Goal: Information Seeking & Learning: Get advice/opinions

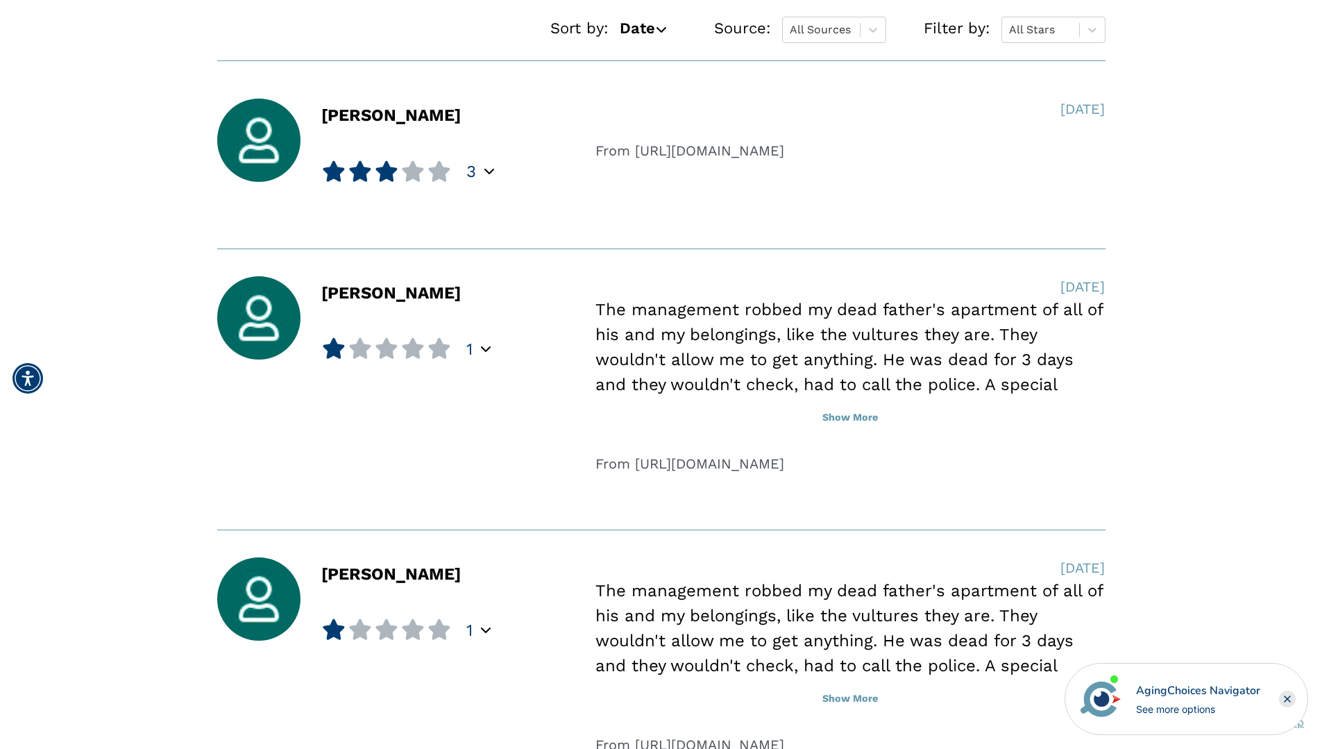
scroll to position [1056, 0]
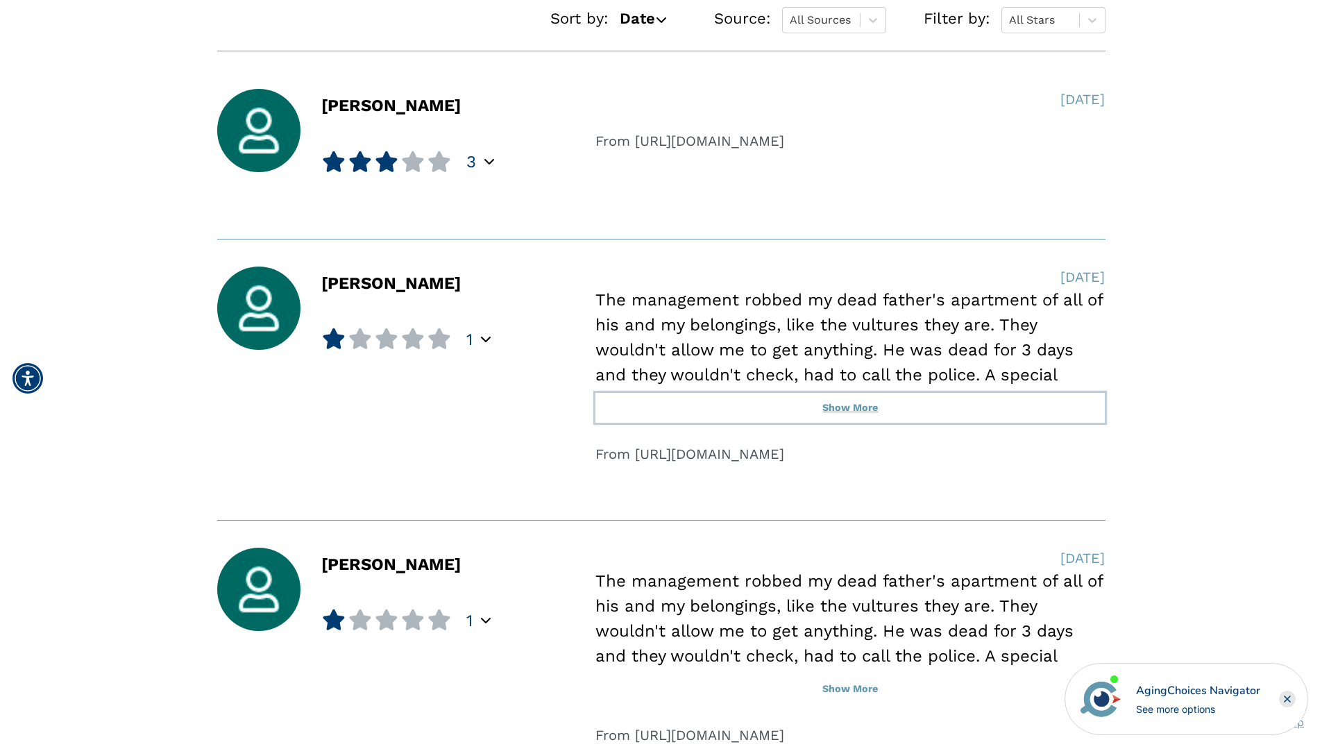
click at [860, 407] on button "Show More" at bounding box center [850, 408] width 509 height 31
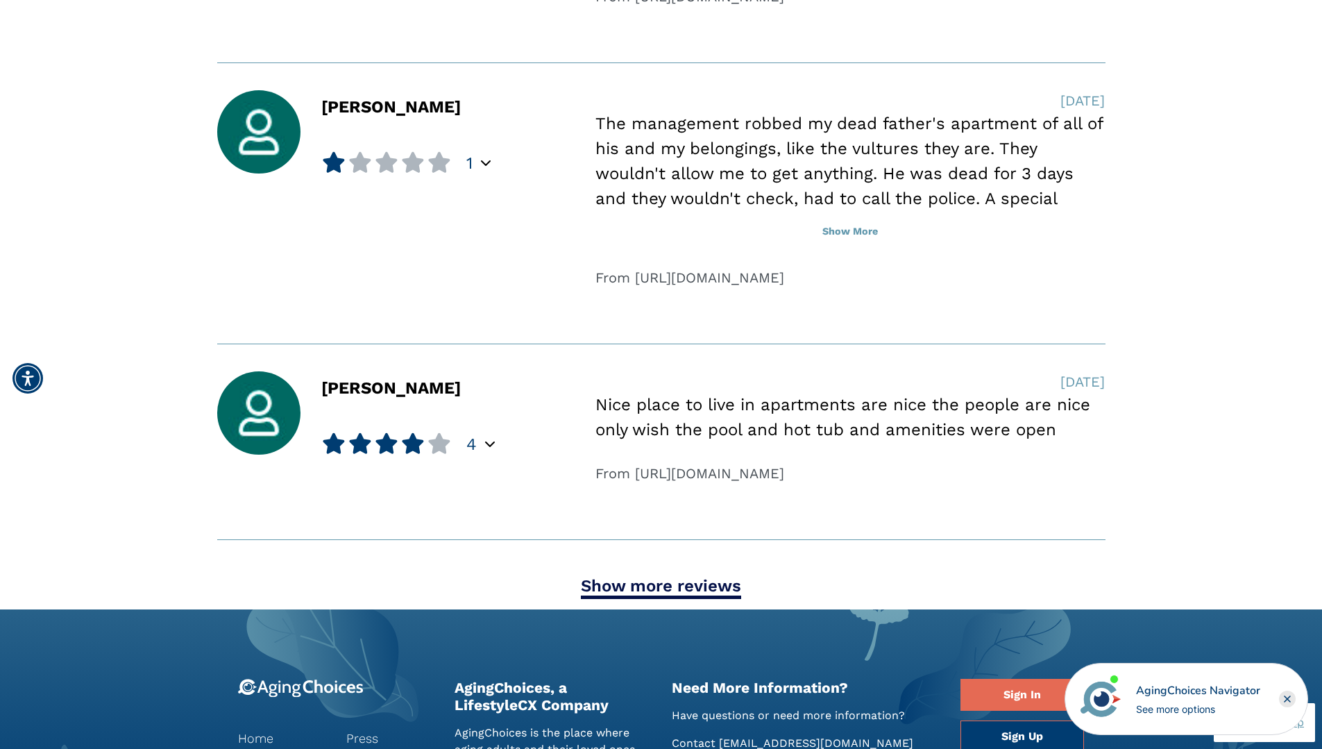
scroll to position [1563, 0]
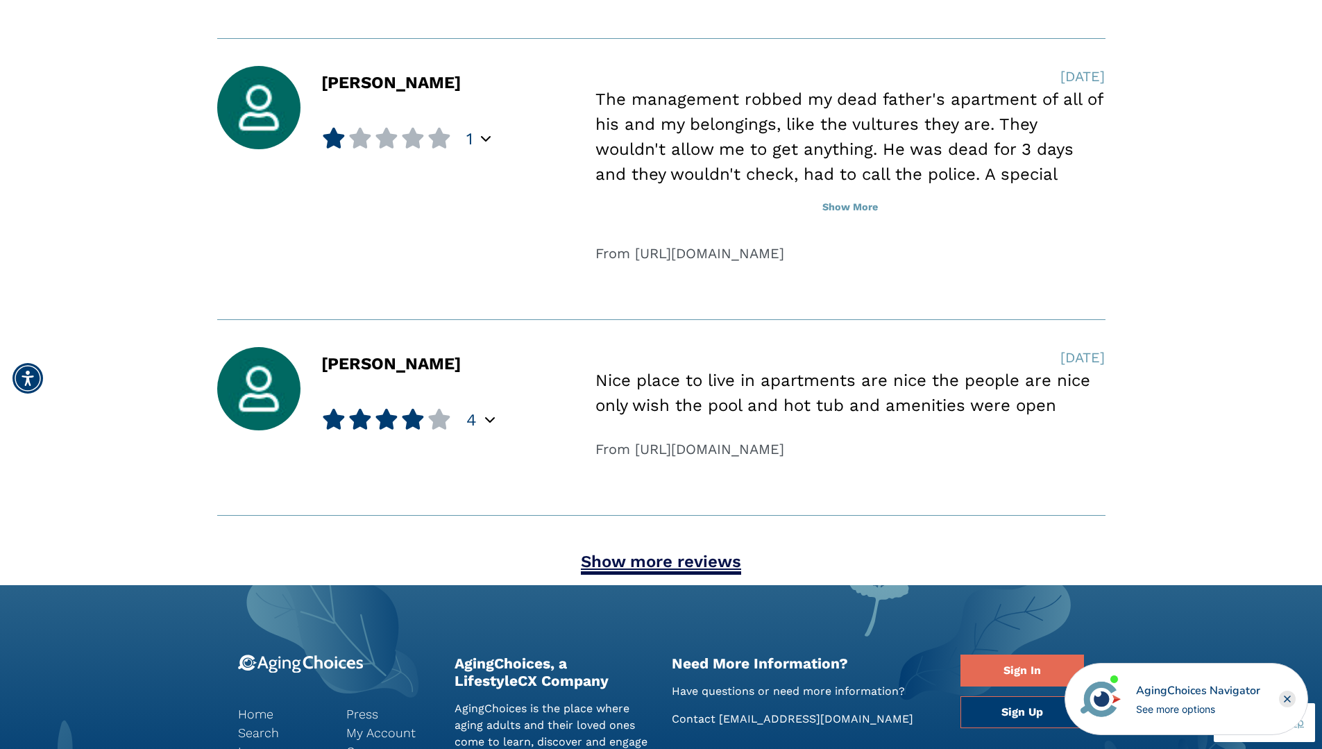
click at [696, 560] on link "Show more reviews" at bounding box center [661, 563] width 160 height 23
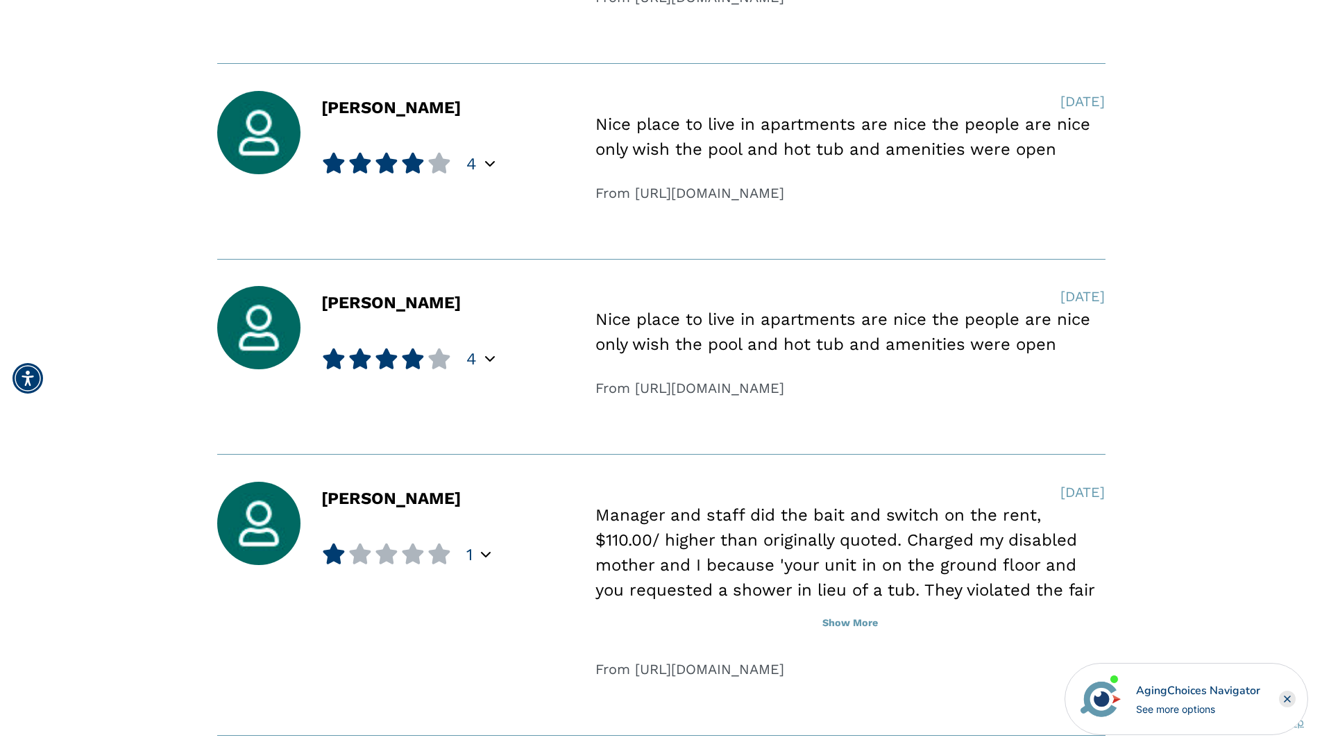
scroll to position [1832, 0]
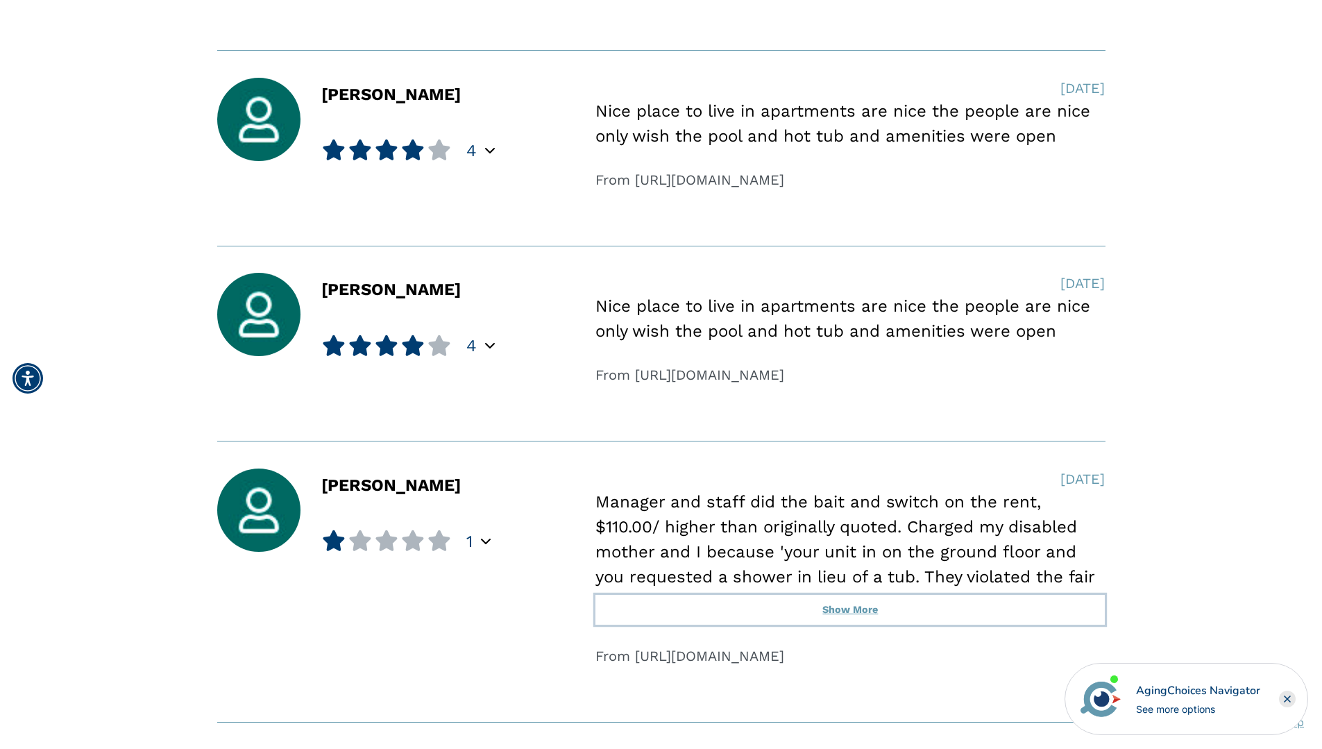
click at [852, 612] on button "Show More" at bounding box center [850, 610] width 509 height 31
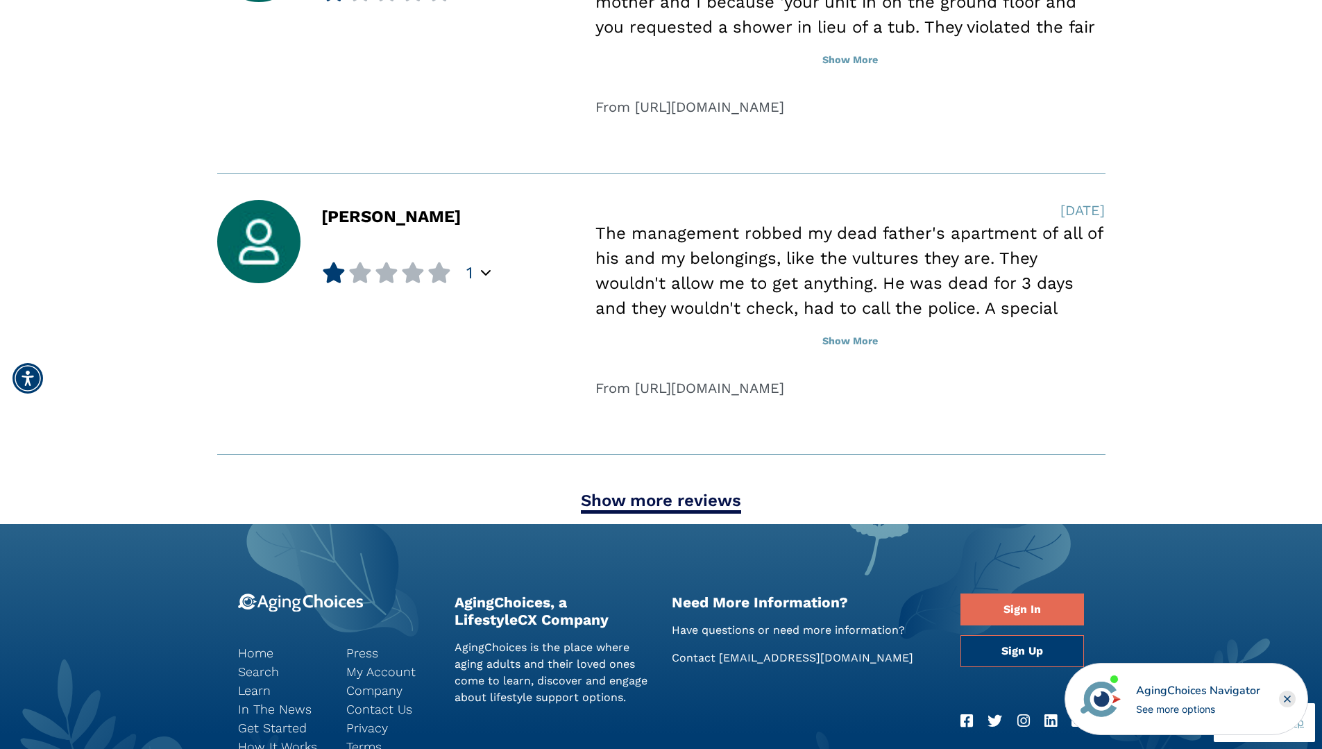
scroll to position [2855, 0]
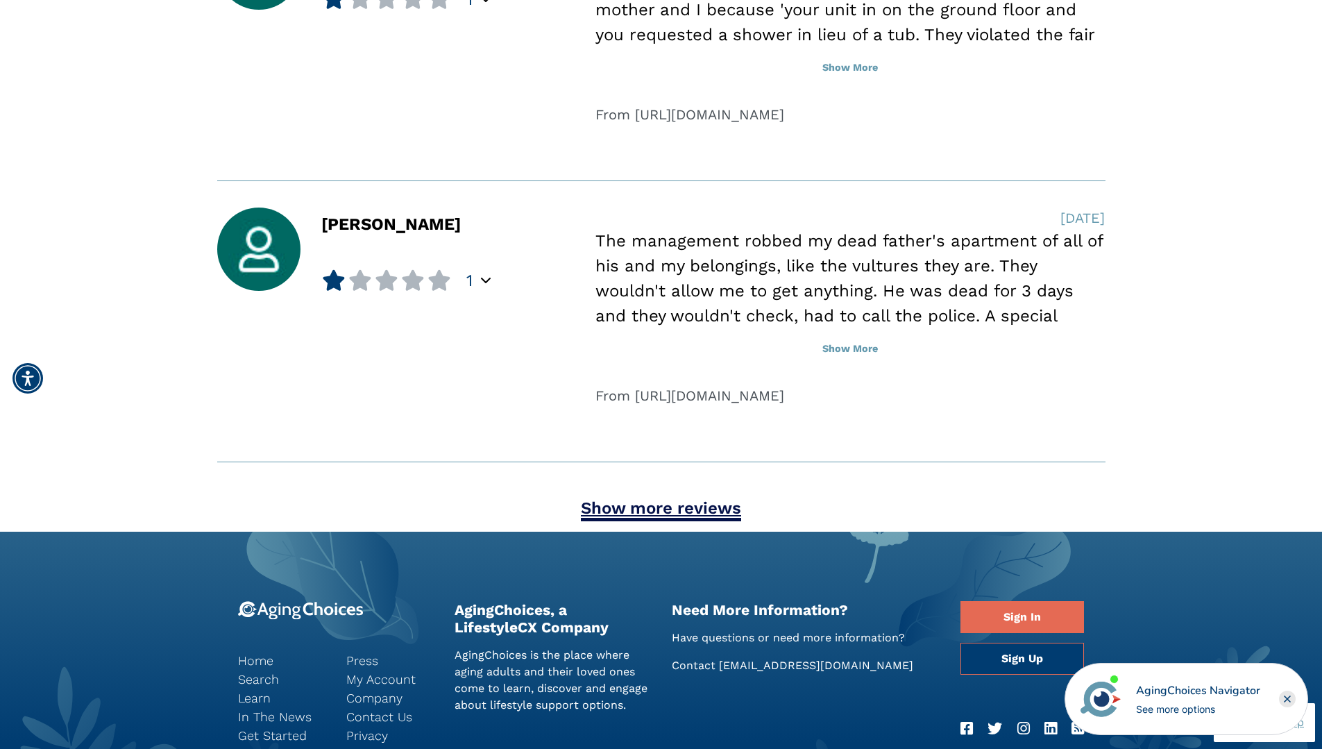
click at [686, 500] on link "Show more reviews" at bounding box center [661, 509] width 160 height 23
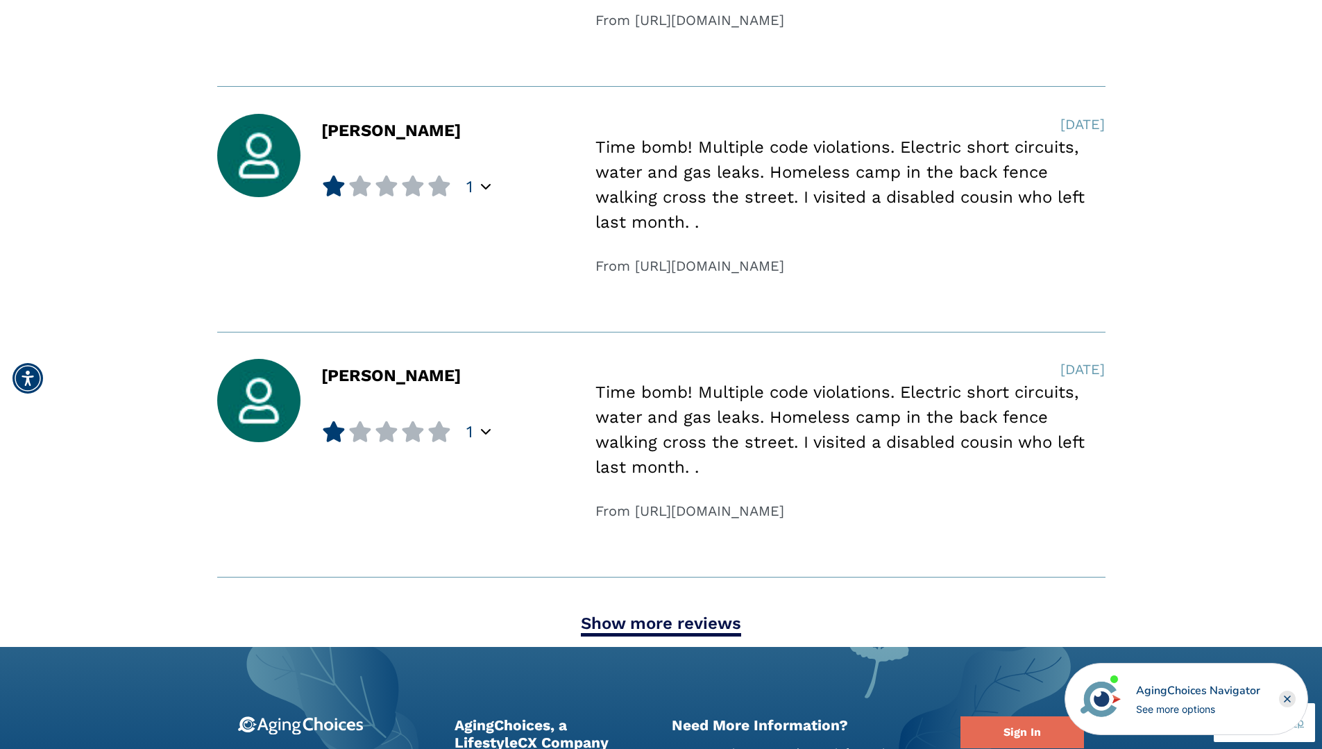
scroll to position [3761, 0]
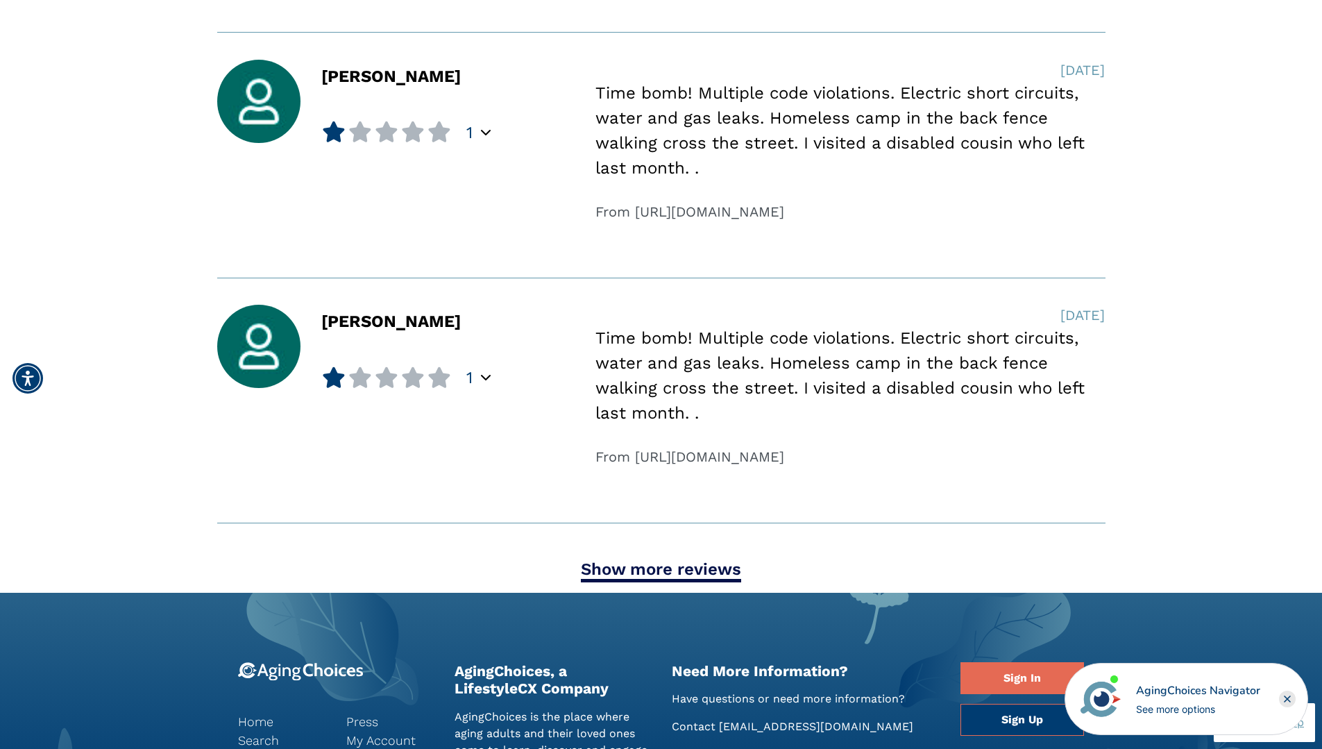
click at [670, 559] on div "Show more reviews" at bounding box center [661, 569] width 888 height 25
click at [668, 560] on link "Show more reviews" at bounding box center [661, 570] width 160 height 23
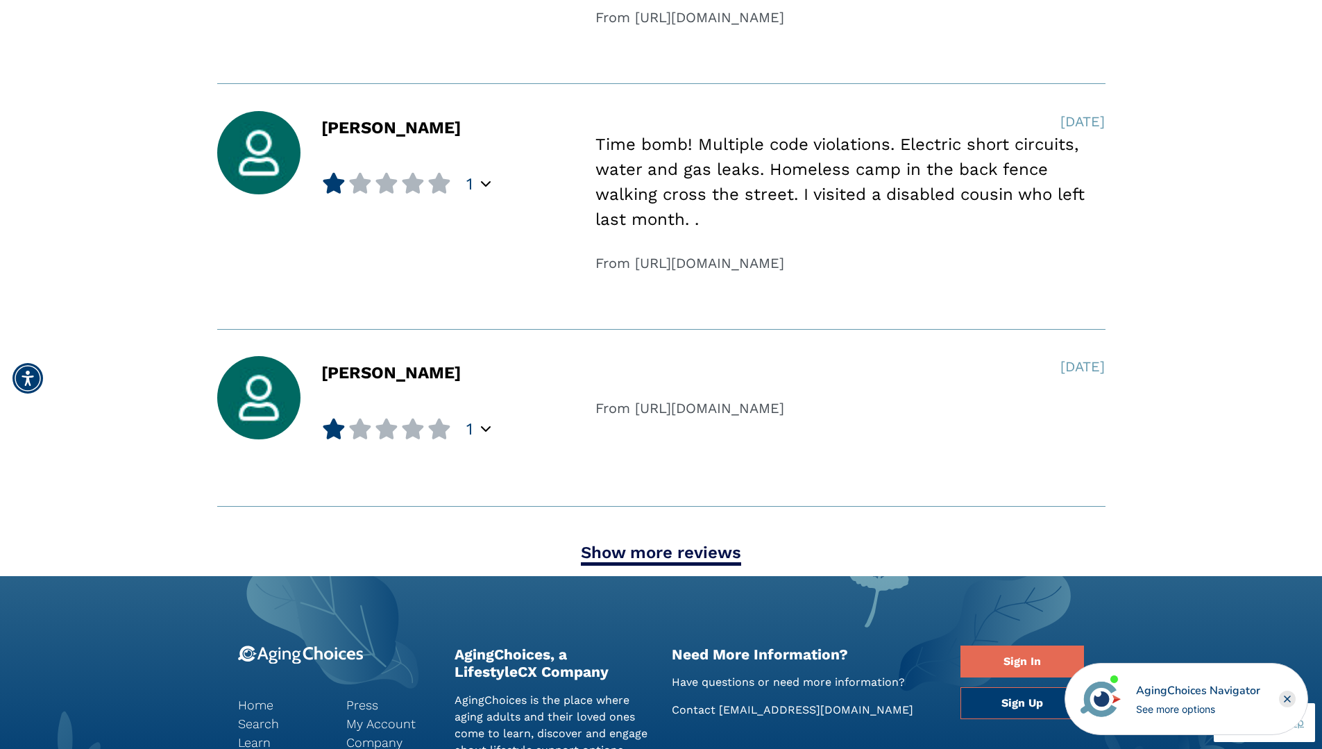
scroll to position [4724, 0]
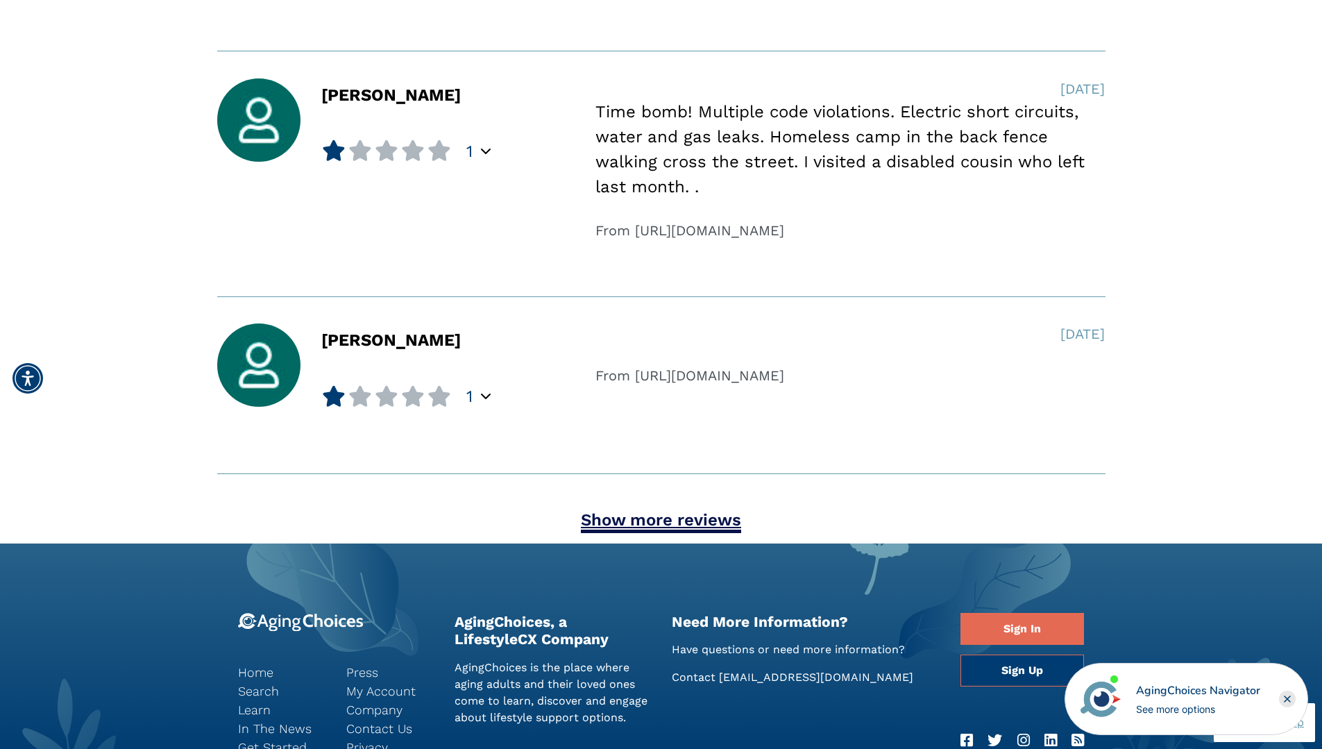
click at [691, 518] on link "Show more reviews" at bounding box center [661, 521] width 160 height 23
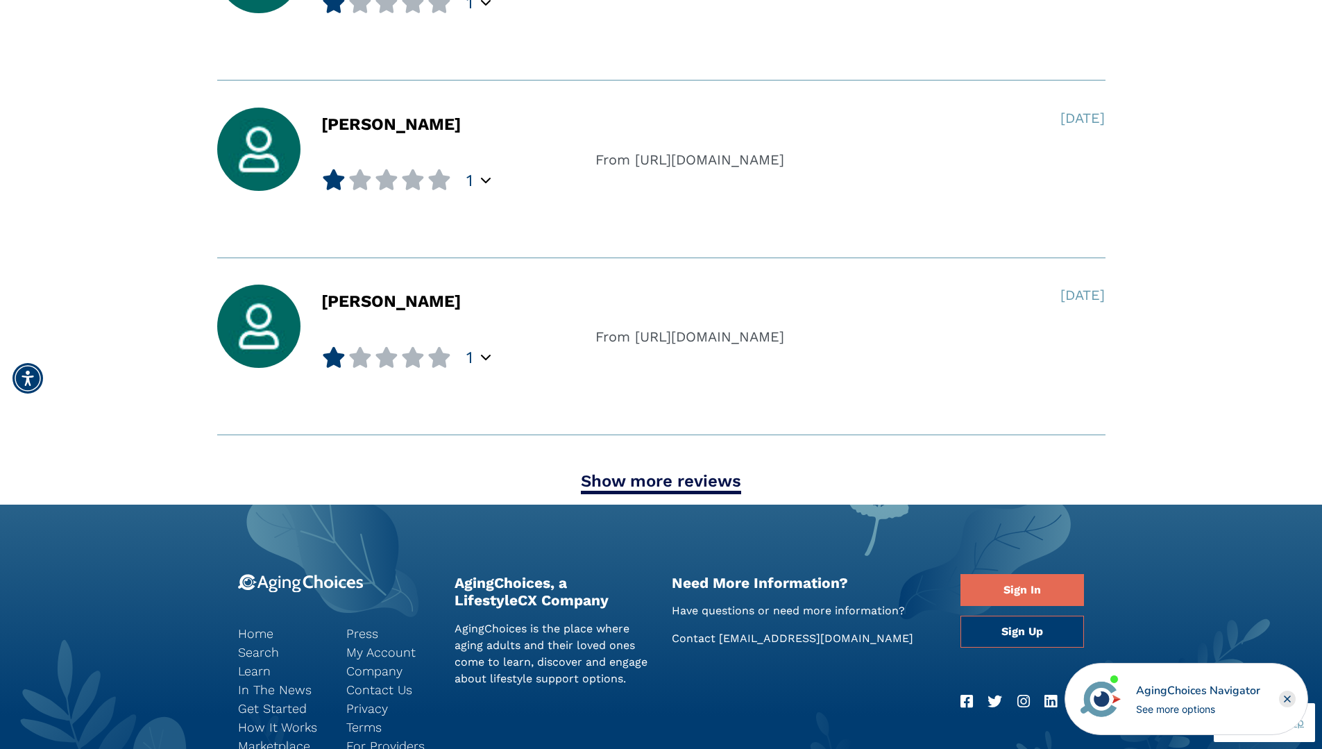
scroll to position [5478, 0]
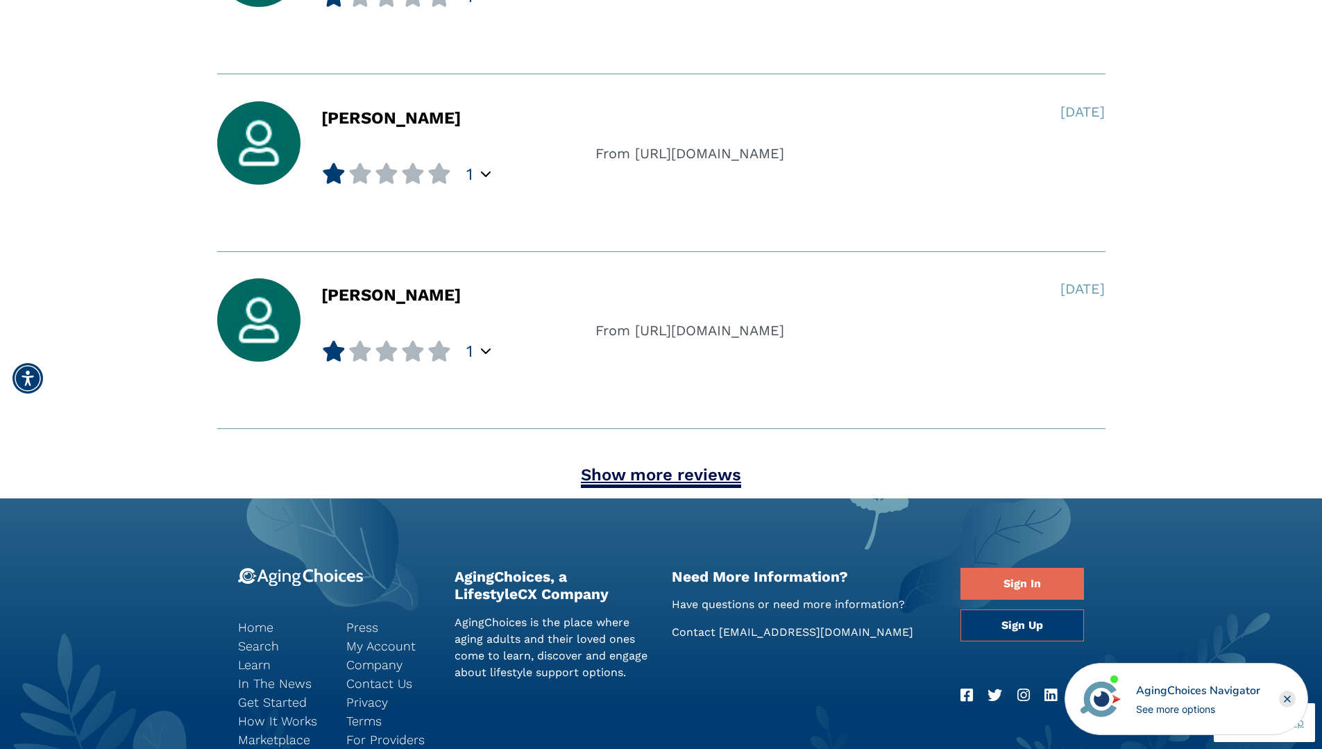
click at [686, 479] on link "Show more reviews" at bounding box center [661, 476] width 160 height 23
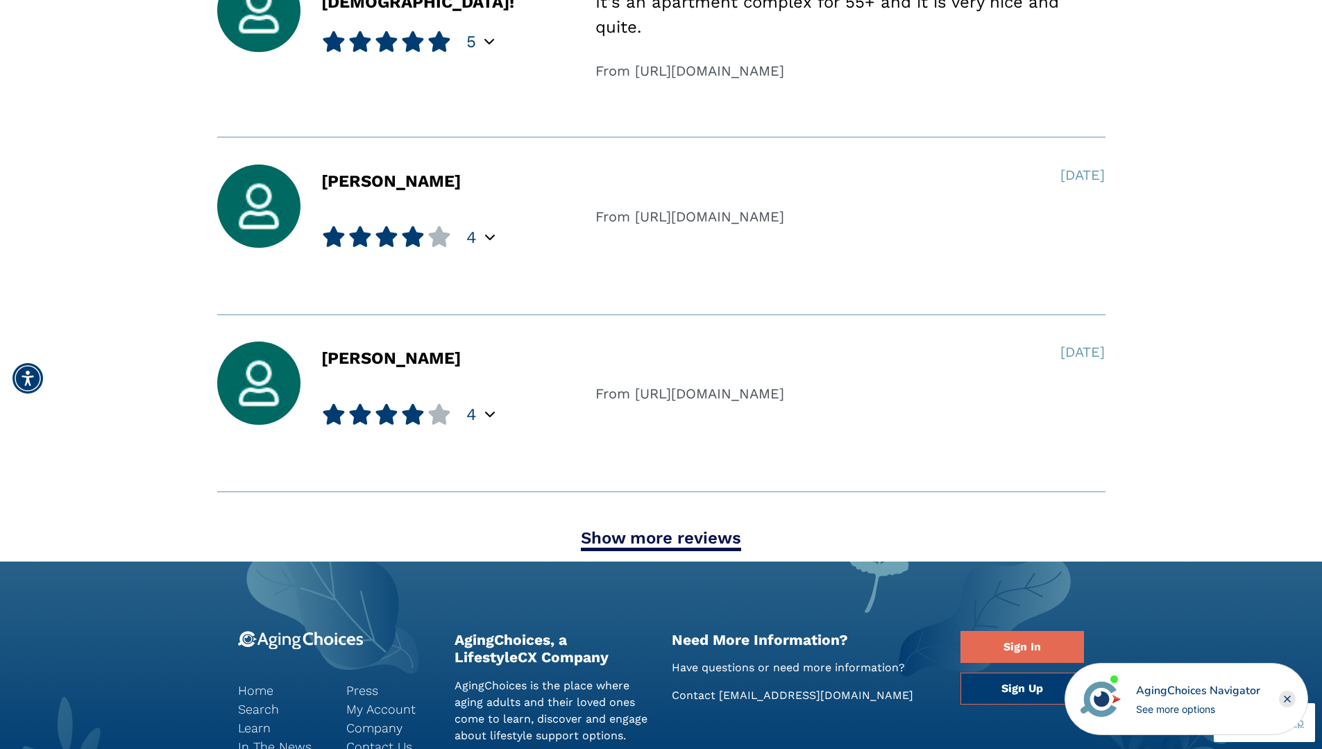
scroll to position [6150, 0]
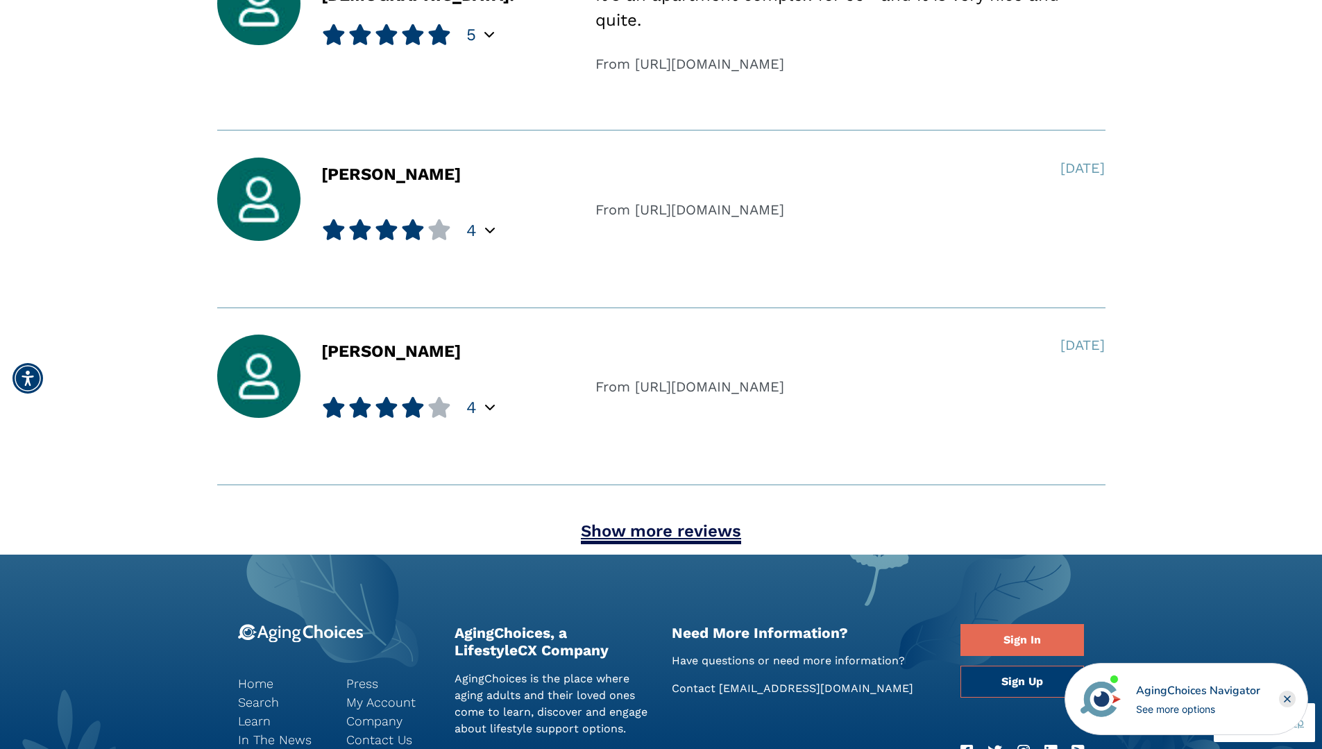
click at [691, 534] on link "Show more reviews" at bounding box center [661, 532] width 160 height 23
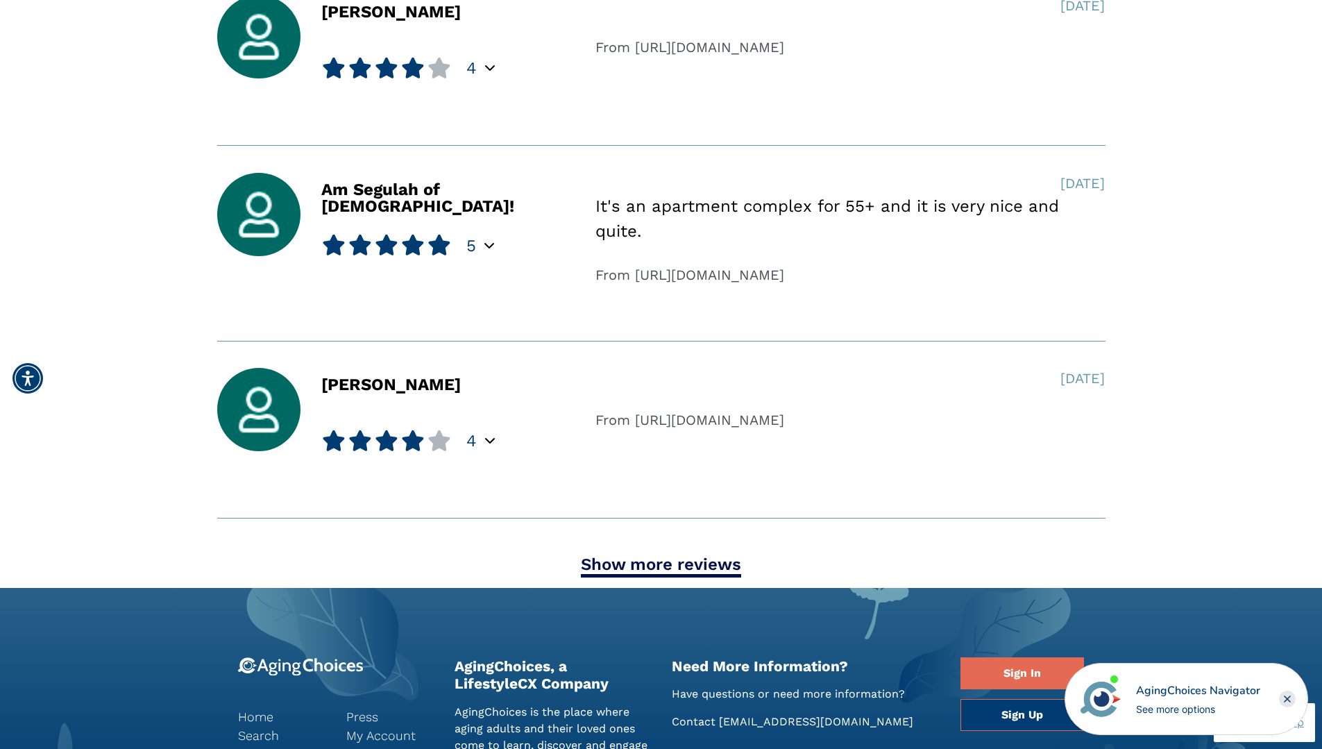
scroll to position [6899, 0]
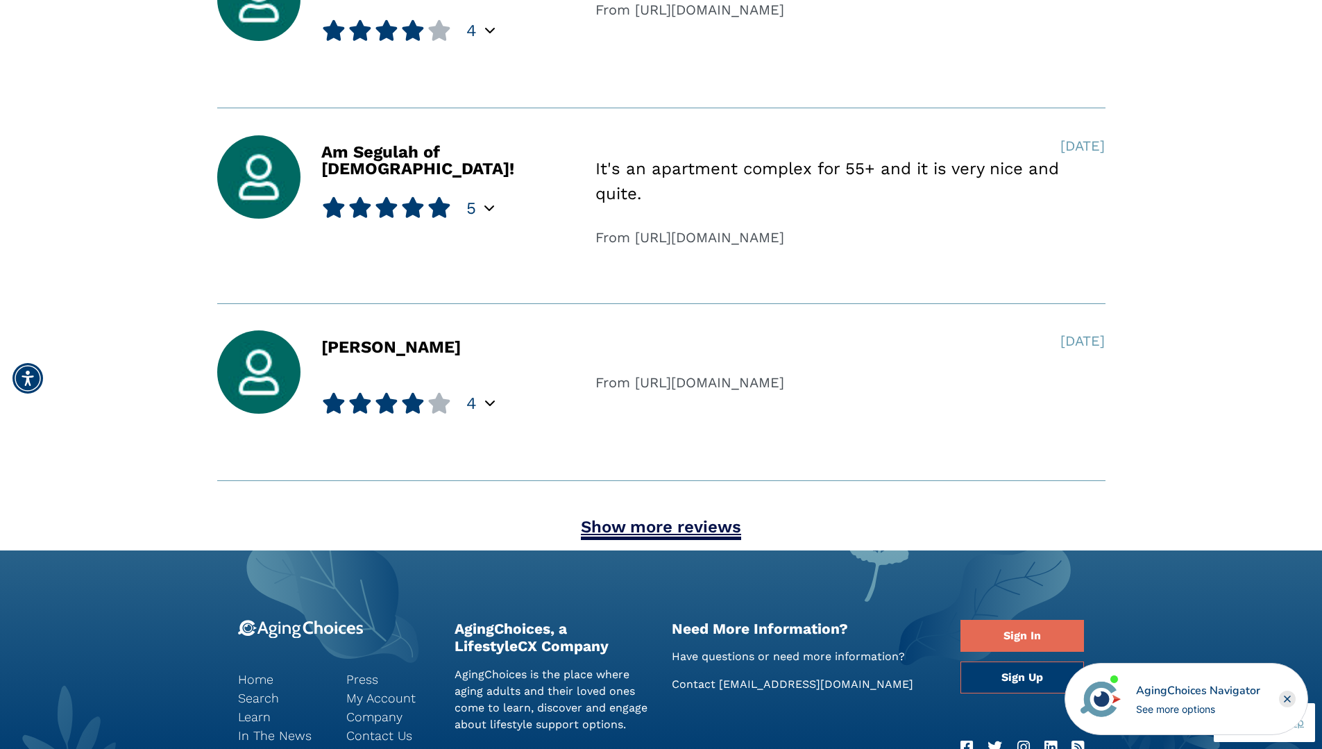
click at [672, 525] on link "Show more reviews" at bounding box center [661, 528] width 160 height 23
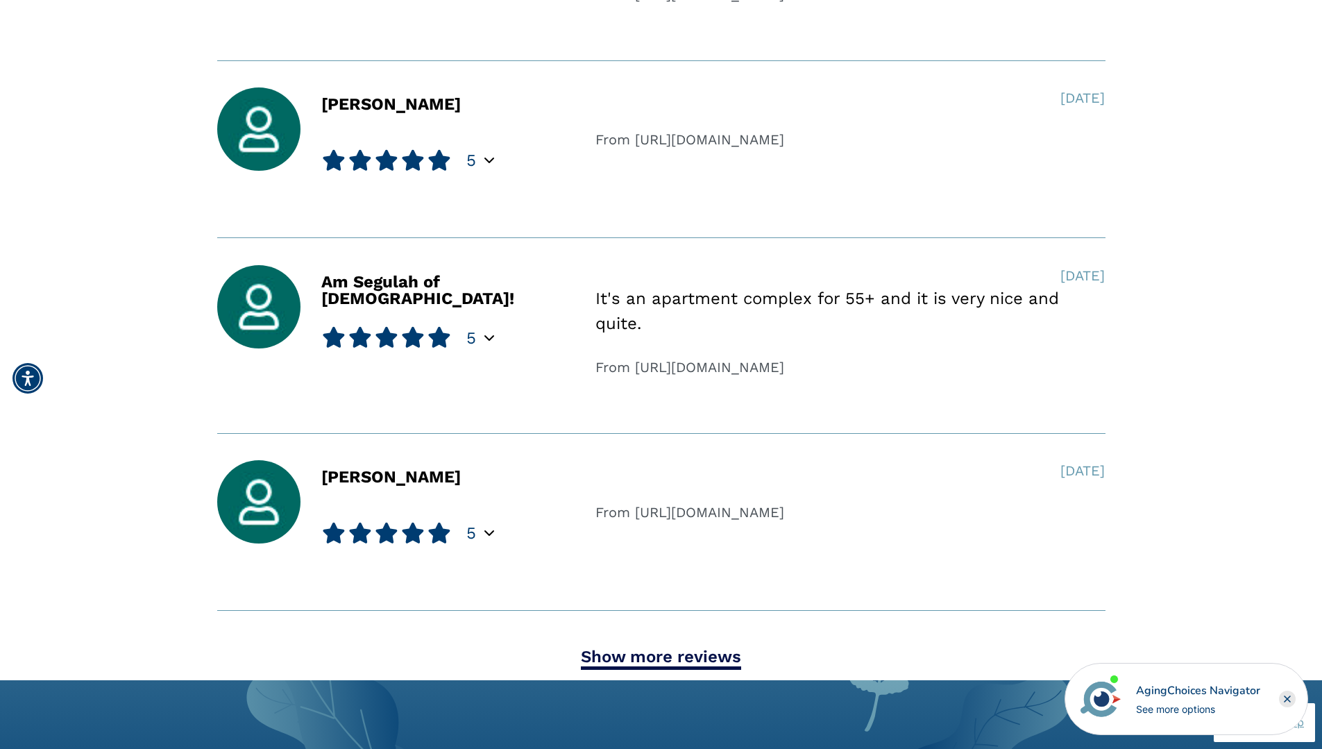
scroll to position [7556, 0]
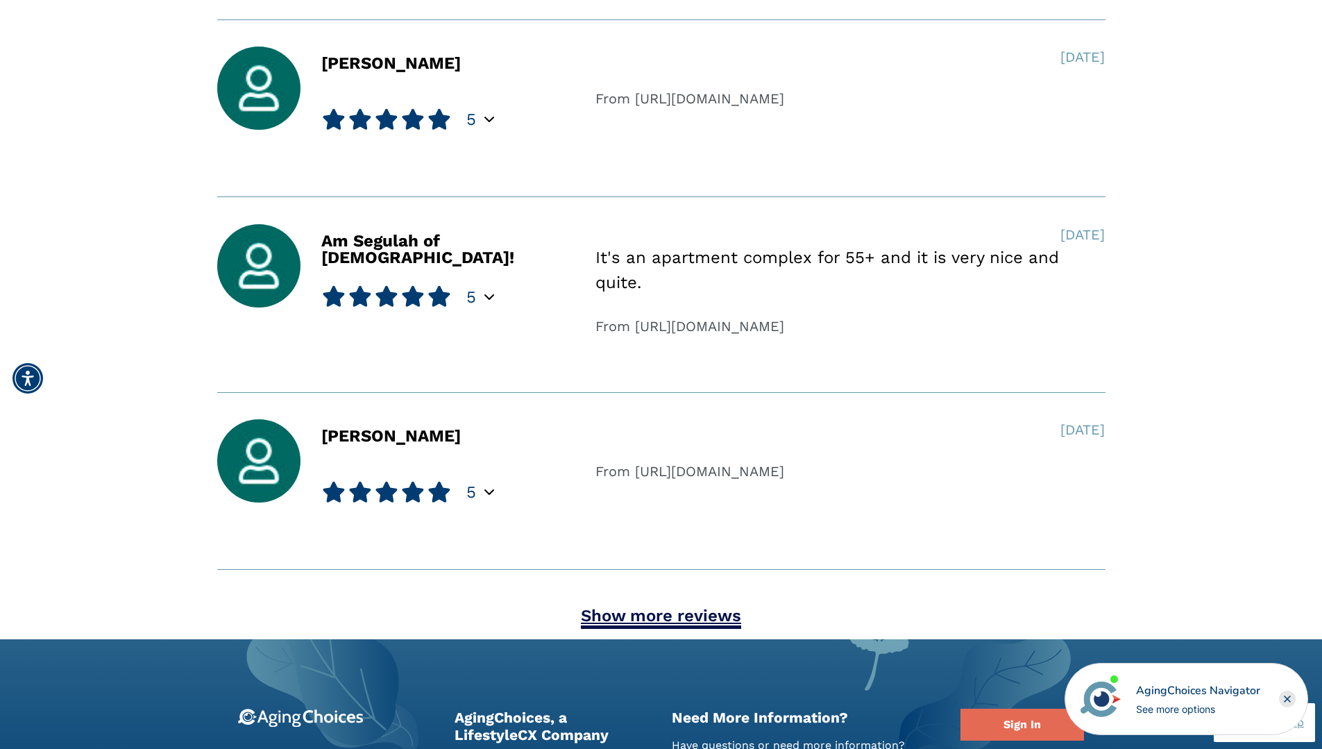
click at [668, 616] on link "Show more reviews" at bounding box center [661, 617] width 160 height 23
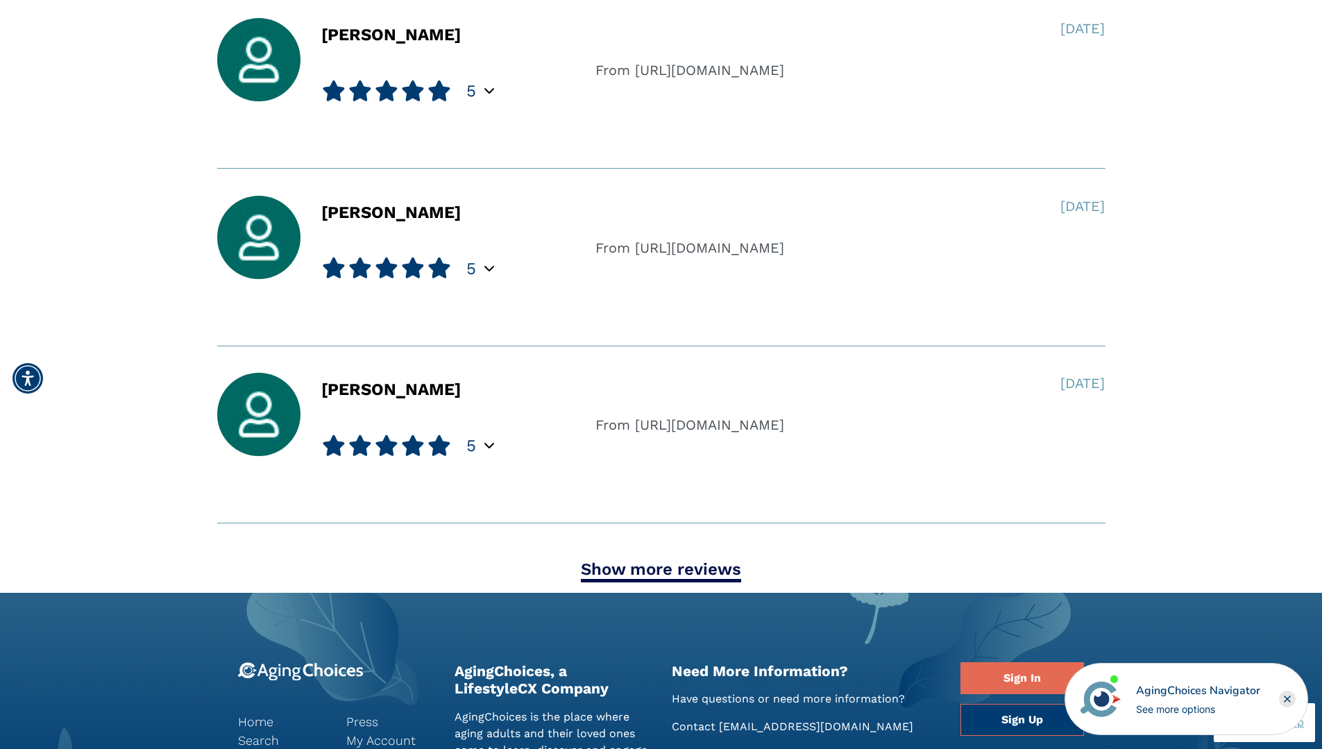
scroll to position [8347, 0]
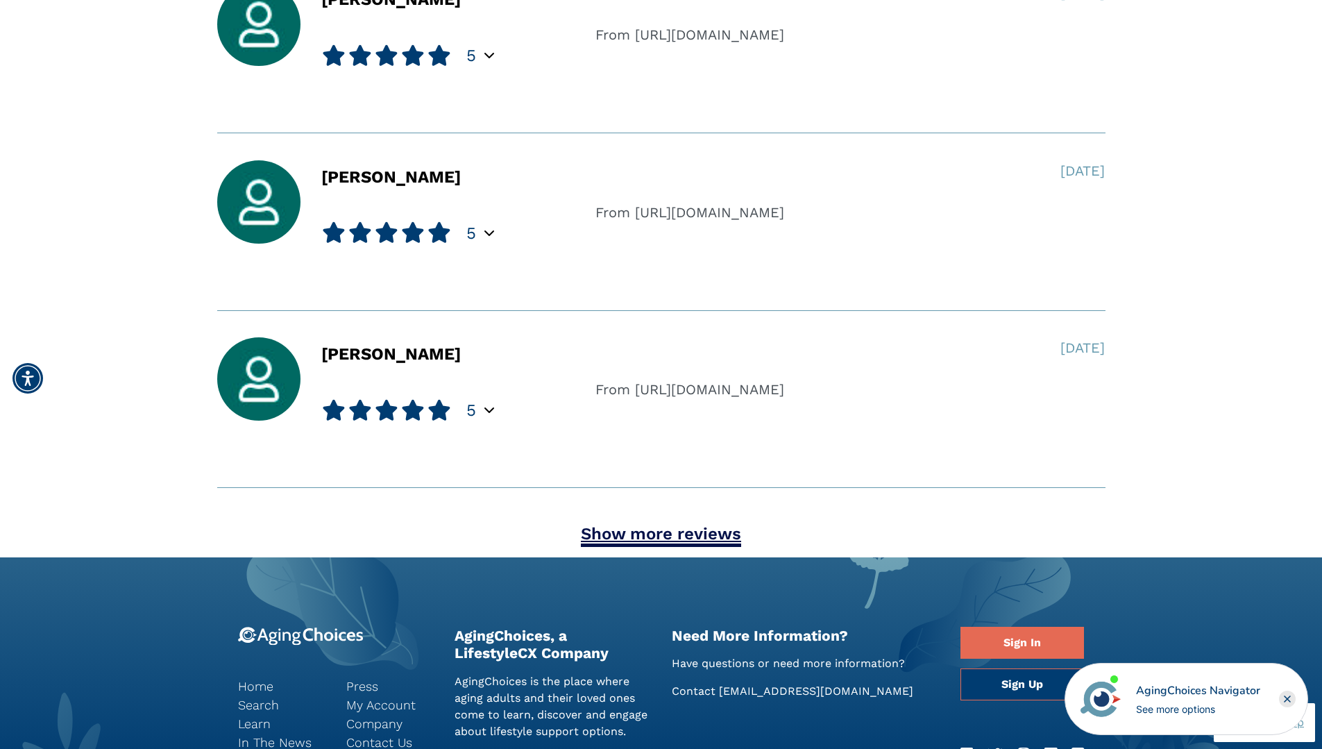
click at [705, 537] on link "Show more reviews" at bounding box center [661, 535] width 160 height 23
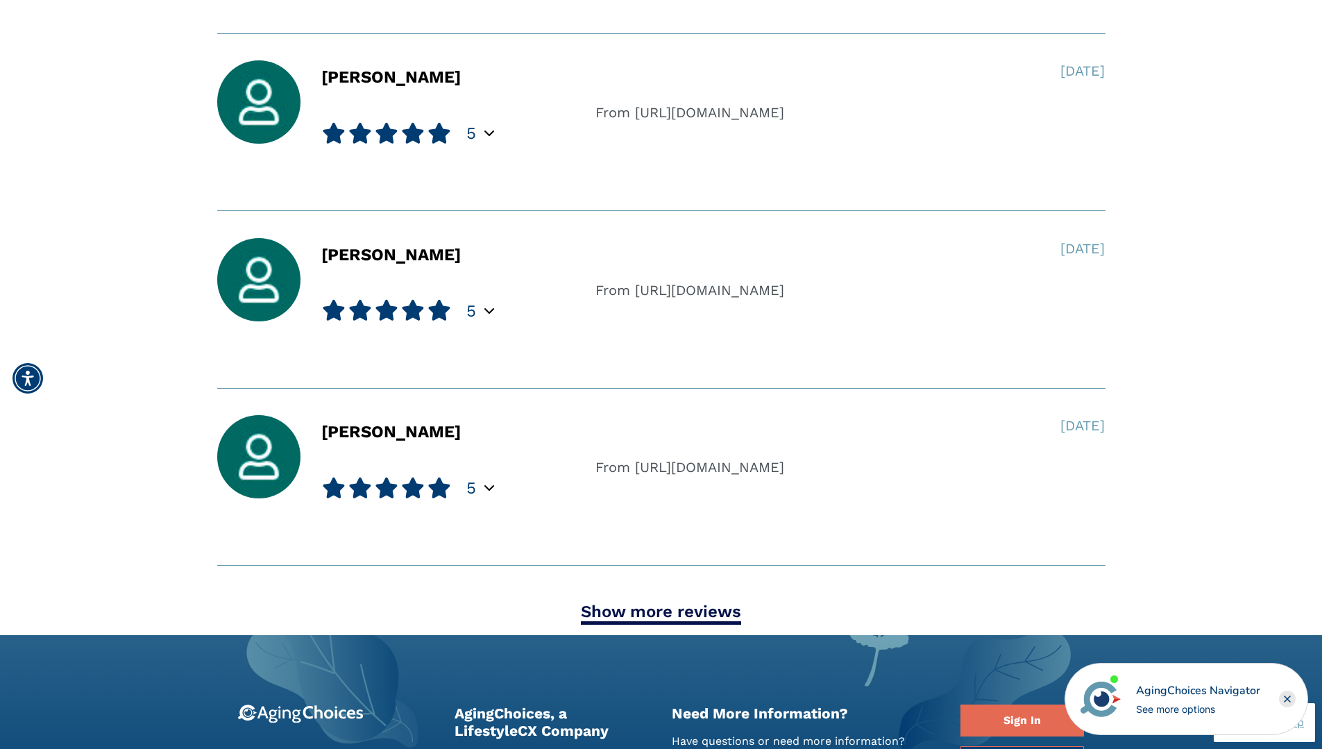
scroll to position [9074, 0]
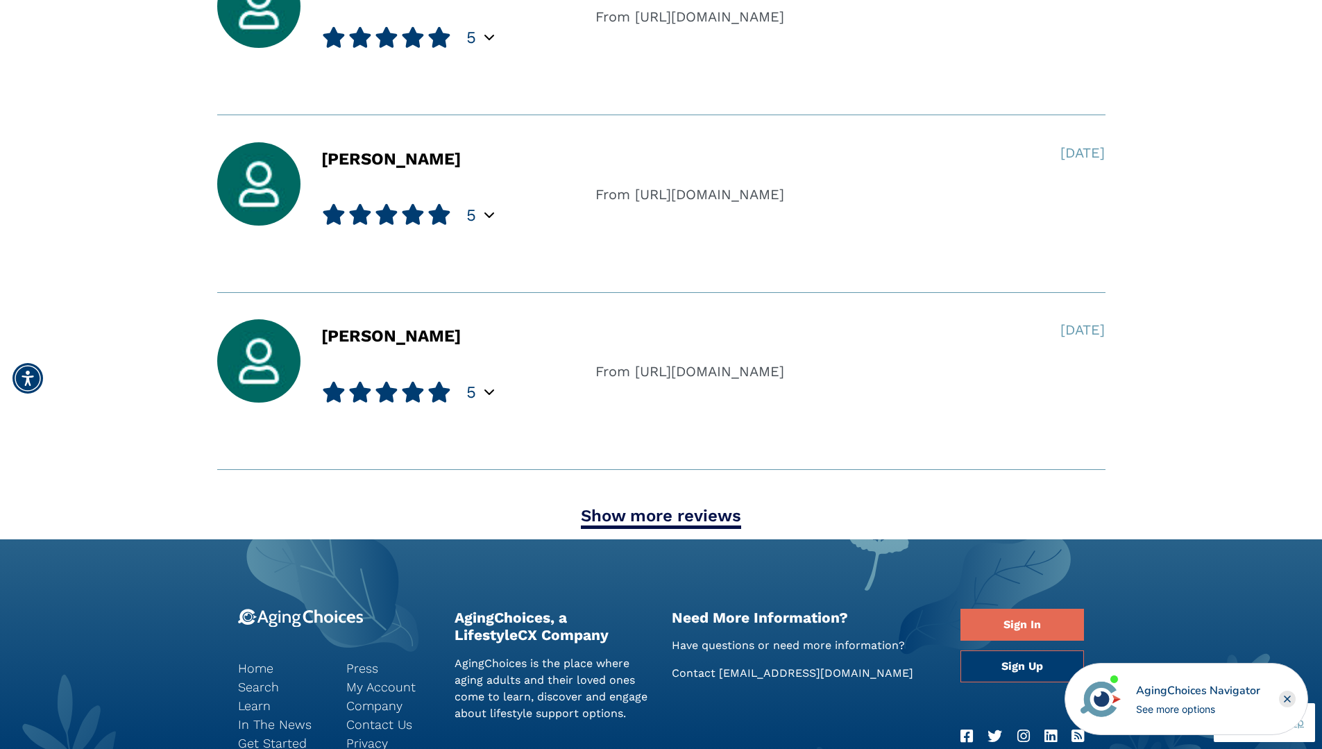
click at [689, 516] on link "Show more reviews" at bounding box center [661, 517] width 160 height 23
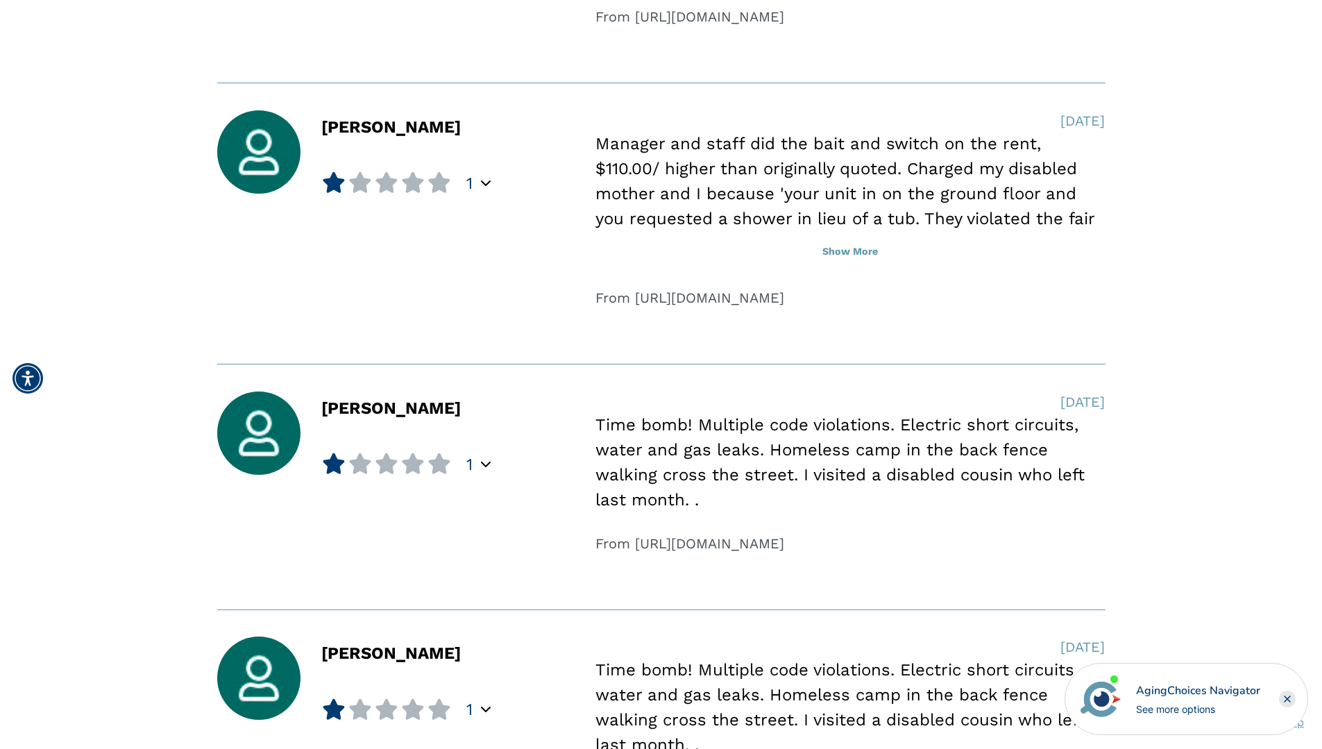
scroll to position [3420, 0]
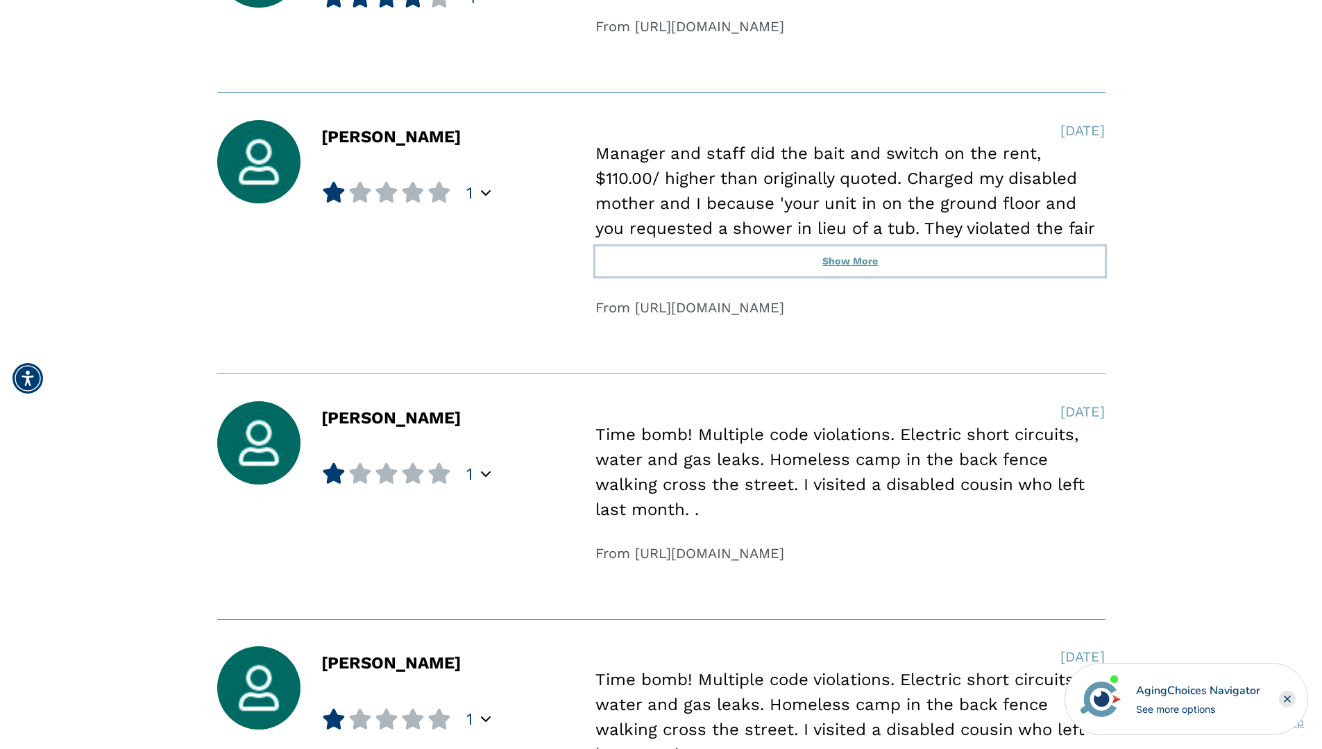
click at [866, 260] on button "Show More" at bounding box center [850, 261] width 509 height 31
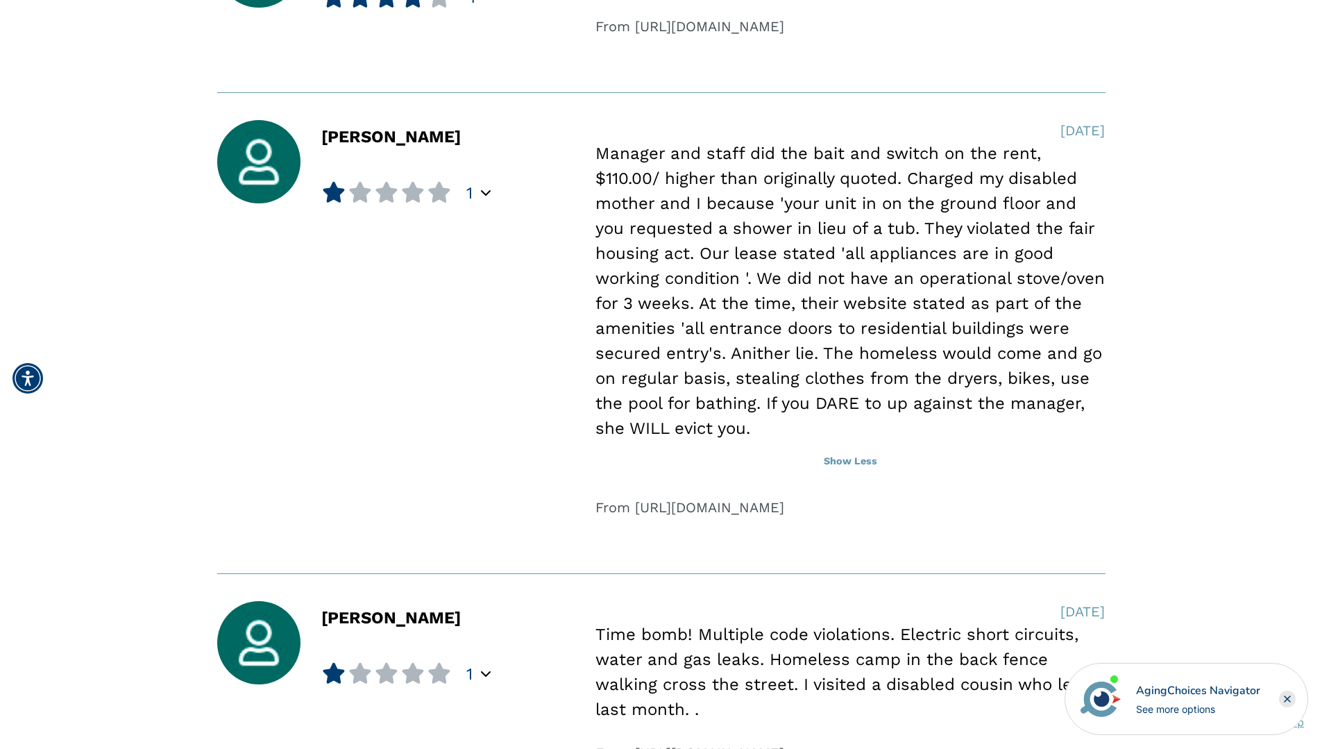
drag, startPoint x: 1326, startPoint y: 275, endPoint x: 869, endPoint y: 175, distance: 468.2
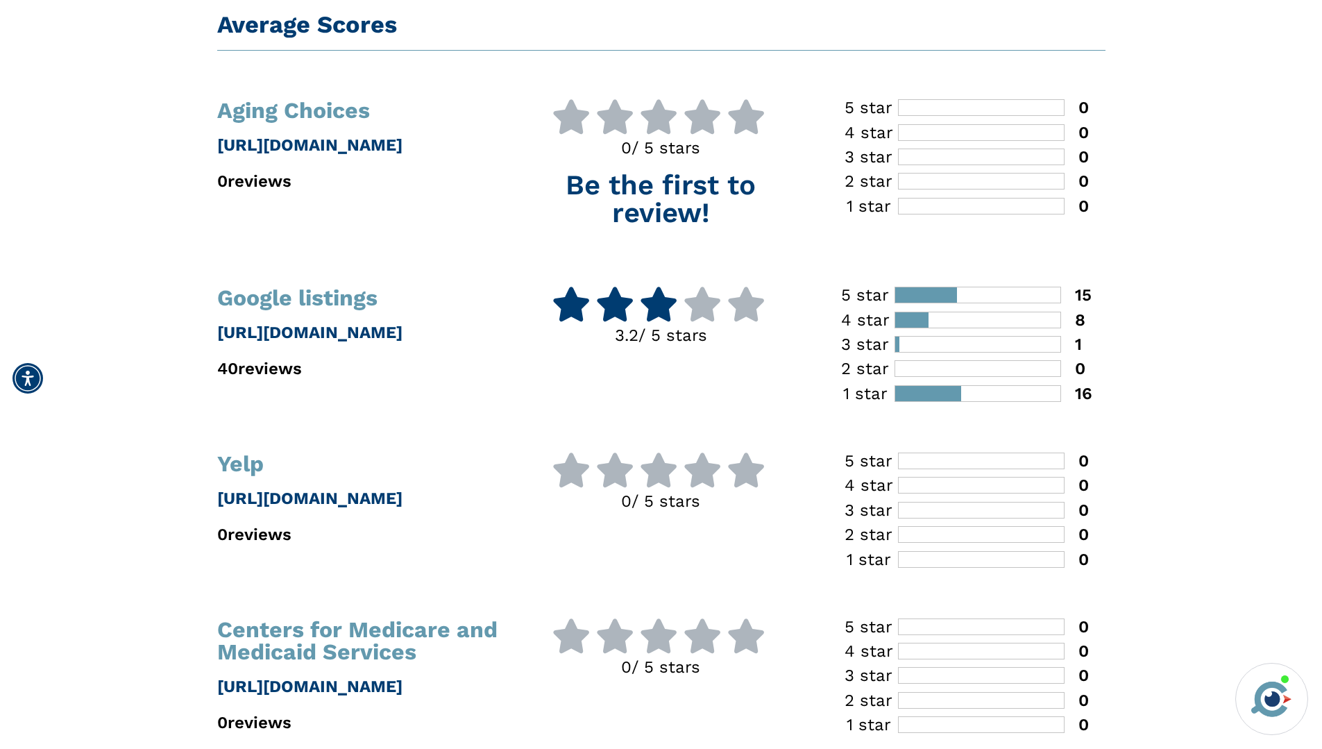
scroll to position [0, 0]
